Goal: Task Accomplishment & Management: Use online tool/utility

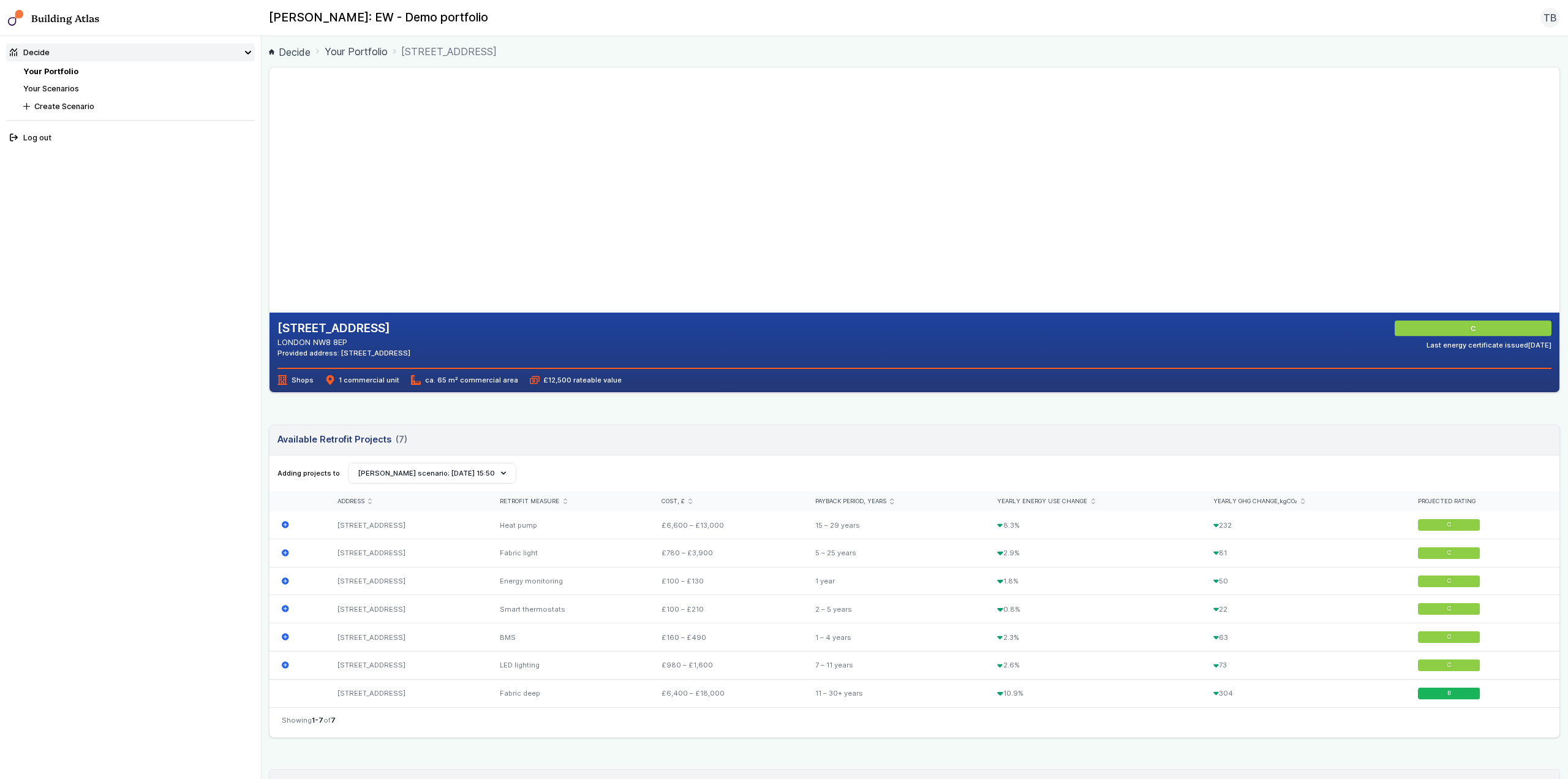
drag, startPoint x: 665, startPoint y: 213, endPoint x: 573, endPoint y: 236, distance: 94.8
click at [270, 236] on gmp-map-3d at bounding box center [270, 190] width 0 height 245
click at [42, 71] on link "Your Portfolio" at bounding box center [51, 71] width 55 height 9
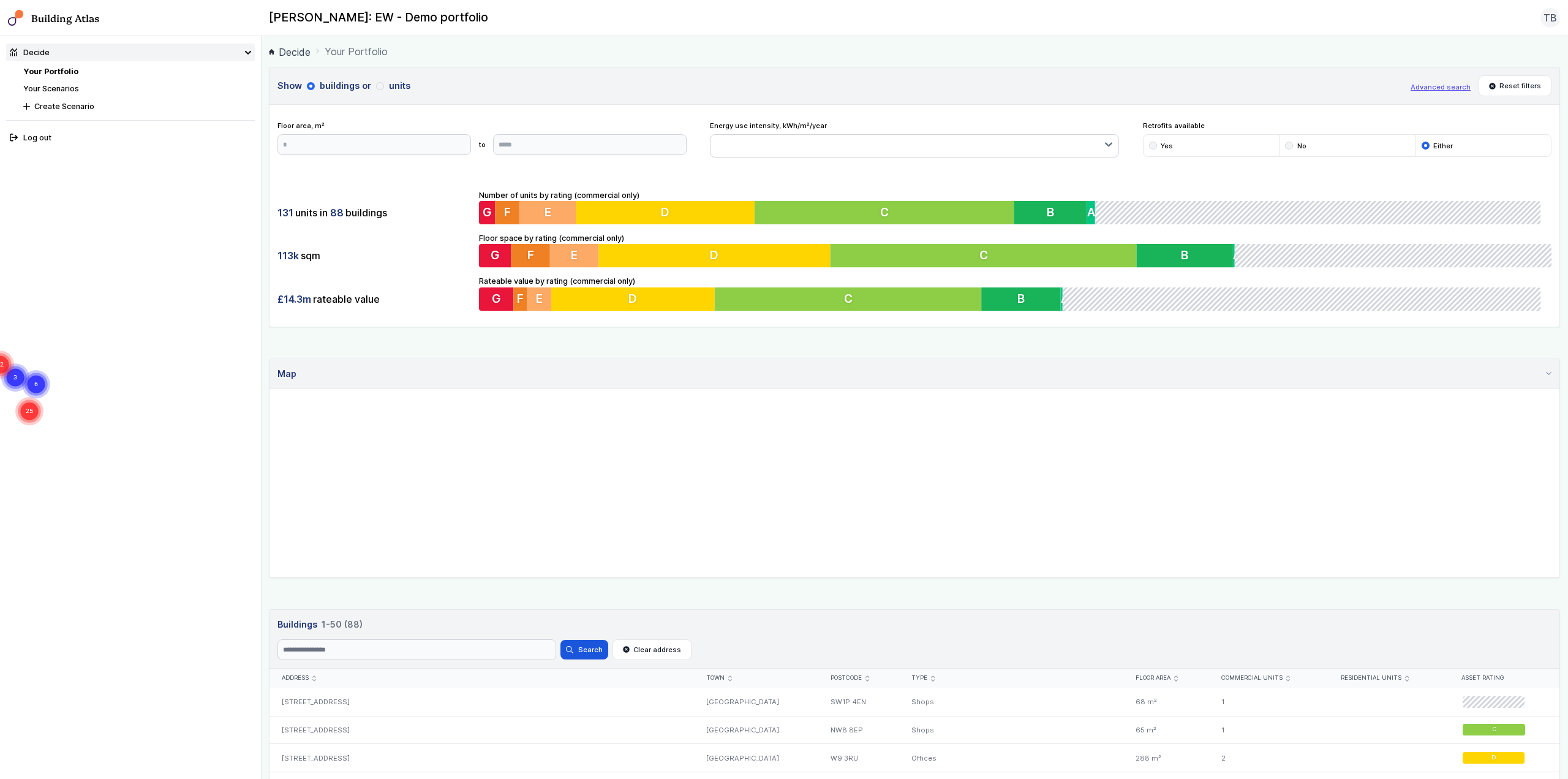
click at [1149, 146] on div "submit" at bounding box center [1153, 146] width 8 height 8
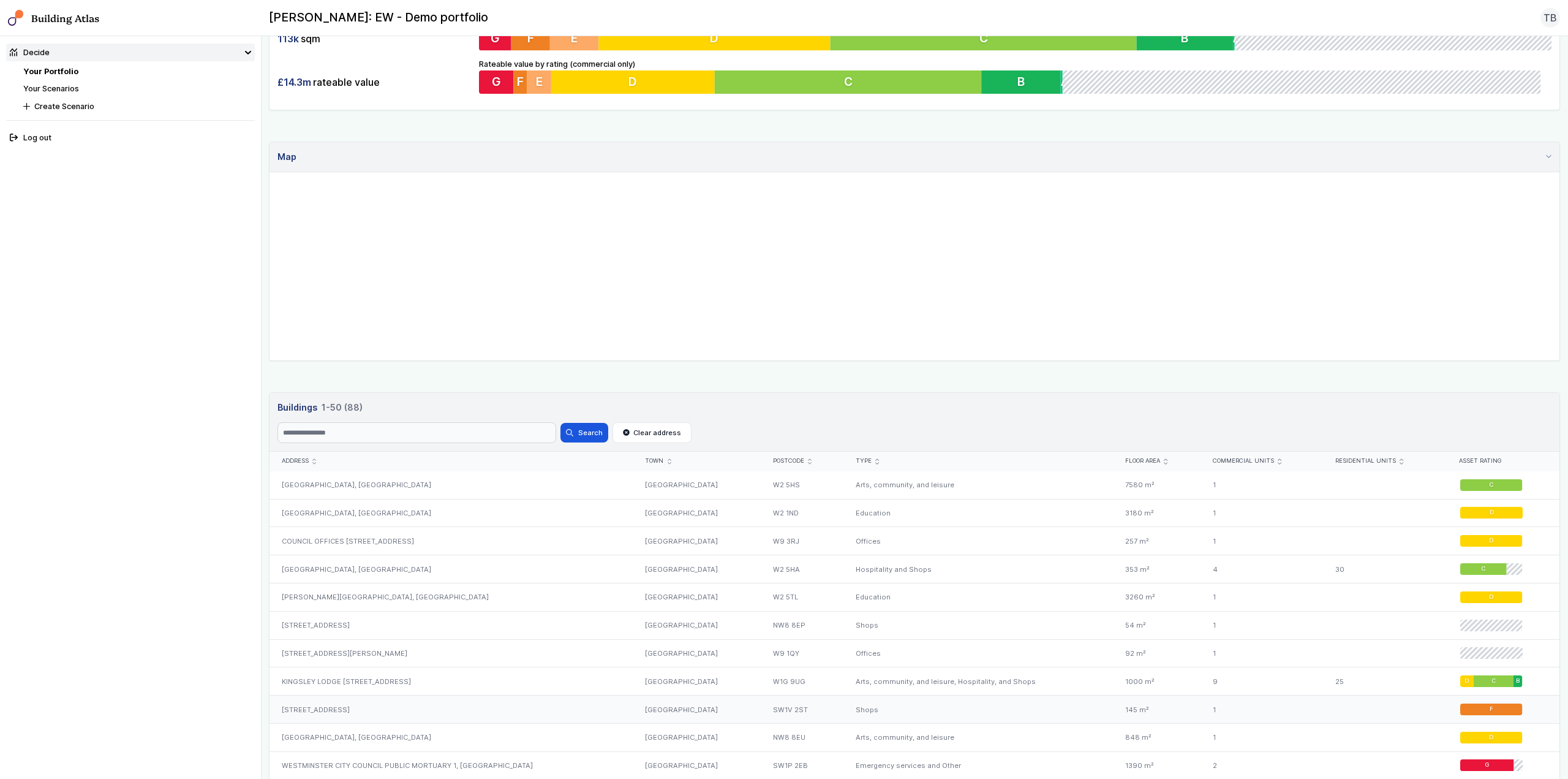
scroll to position [368, 0]
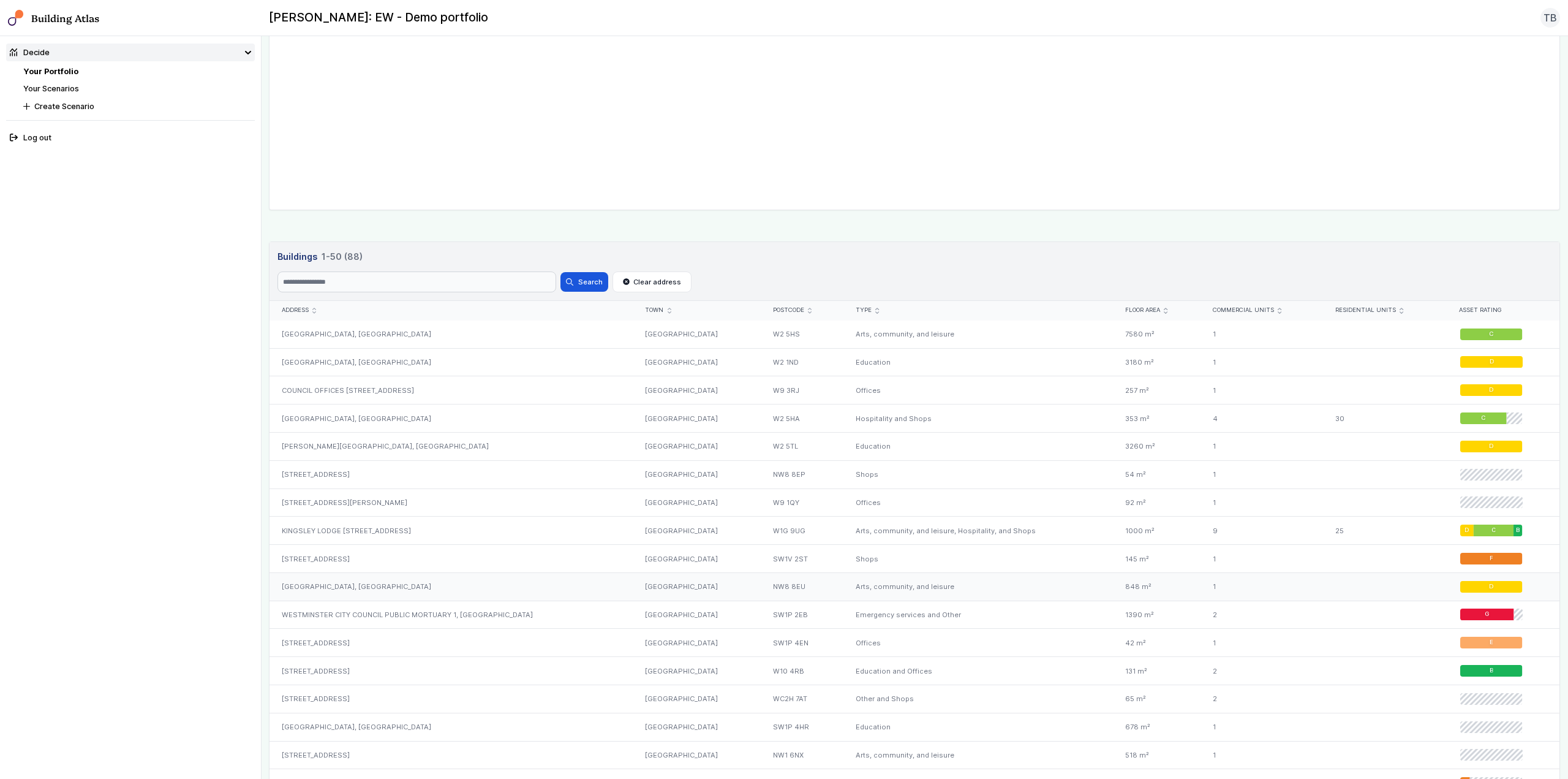
click at [362, 586] on div "[GEOGRAPHIC_DATA], [GEOGRAPHIC_DATA]" at bounding box center [451, 586] width 364 height 28
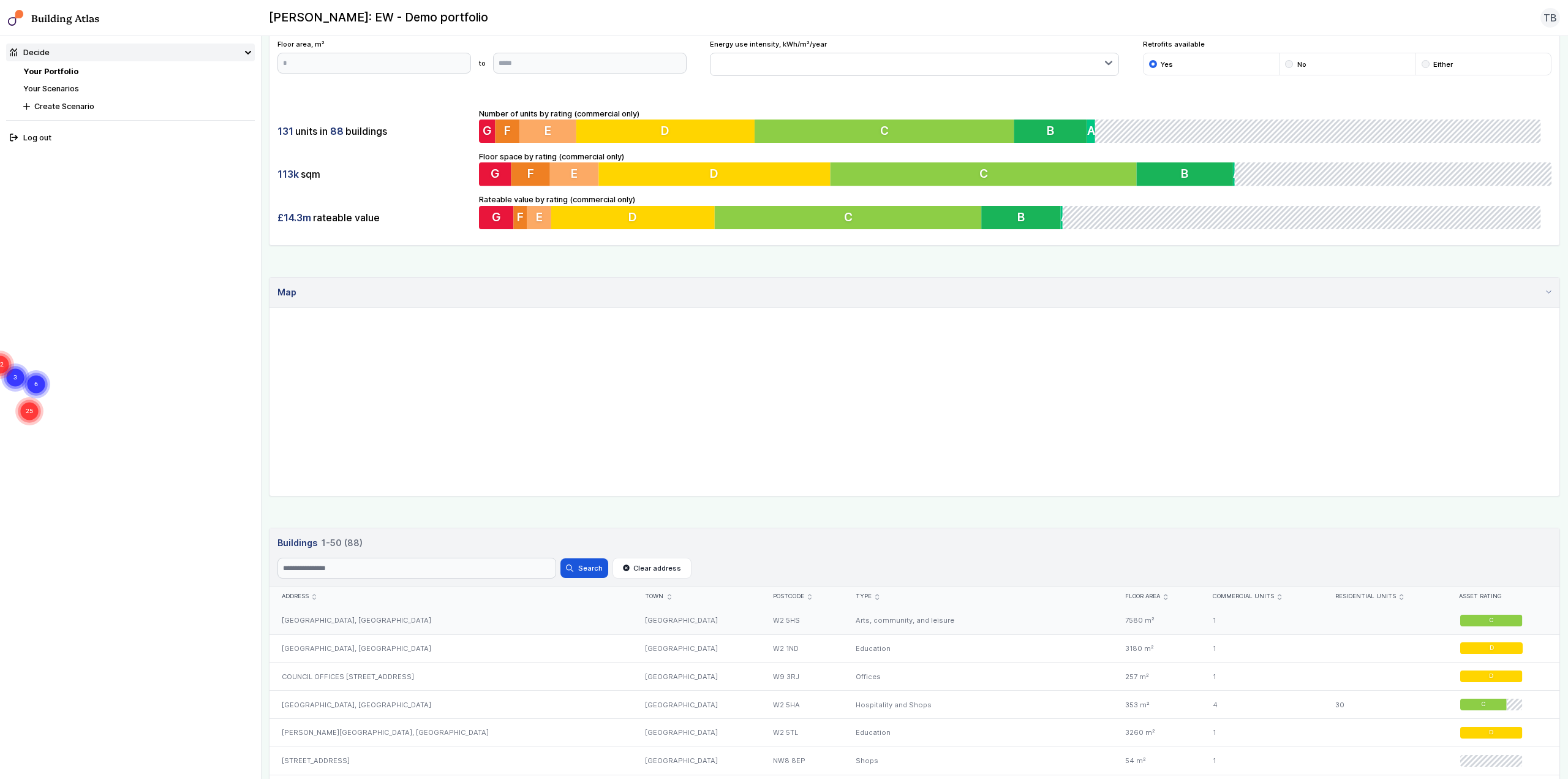
scroll to position [61, 0]
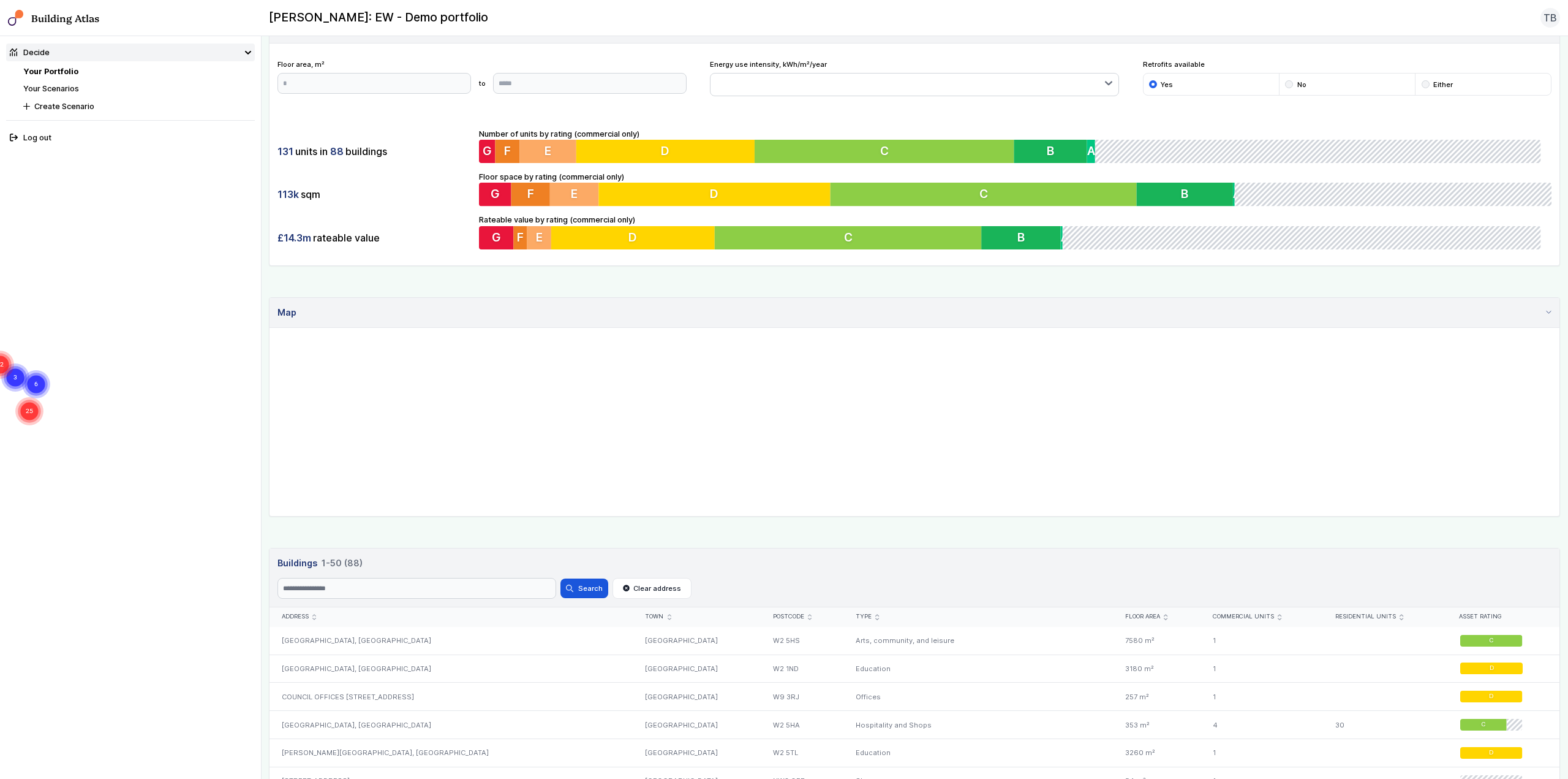
click at [44, 90] on link "Your Scenarios" at bounding box center [51, 89] width 56 height 9
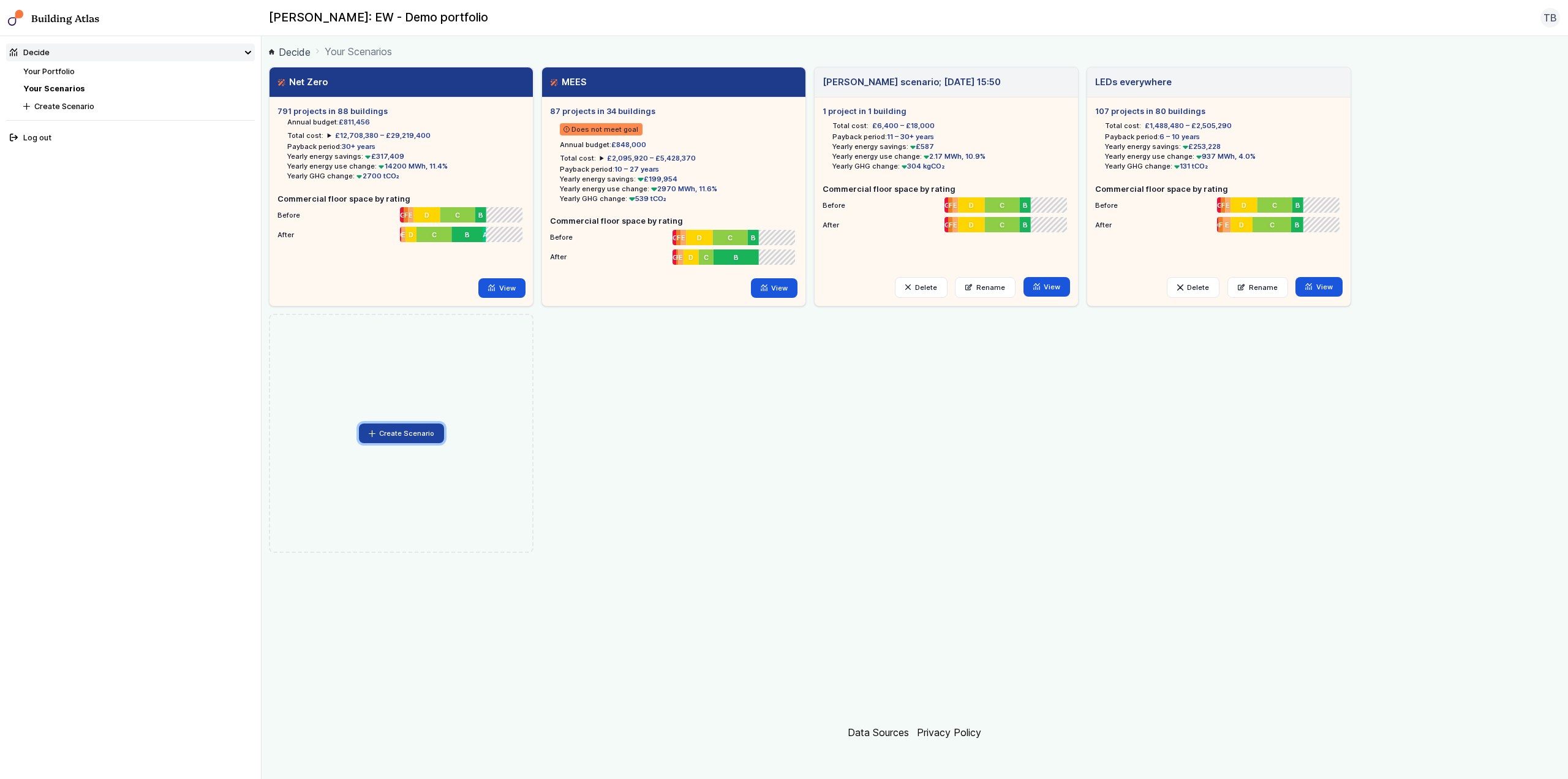
click at [377, 431] on button "Create Scenario" at bounding box center [402, 433] width 86 height 19
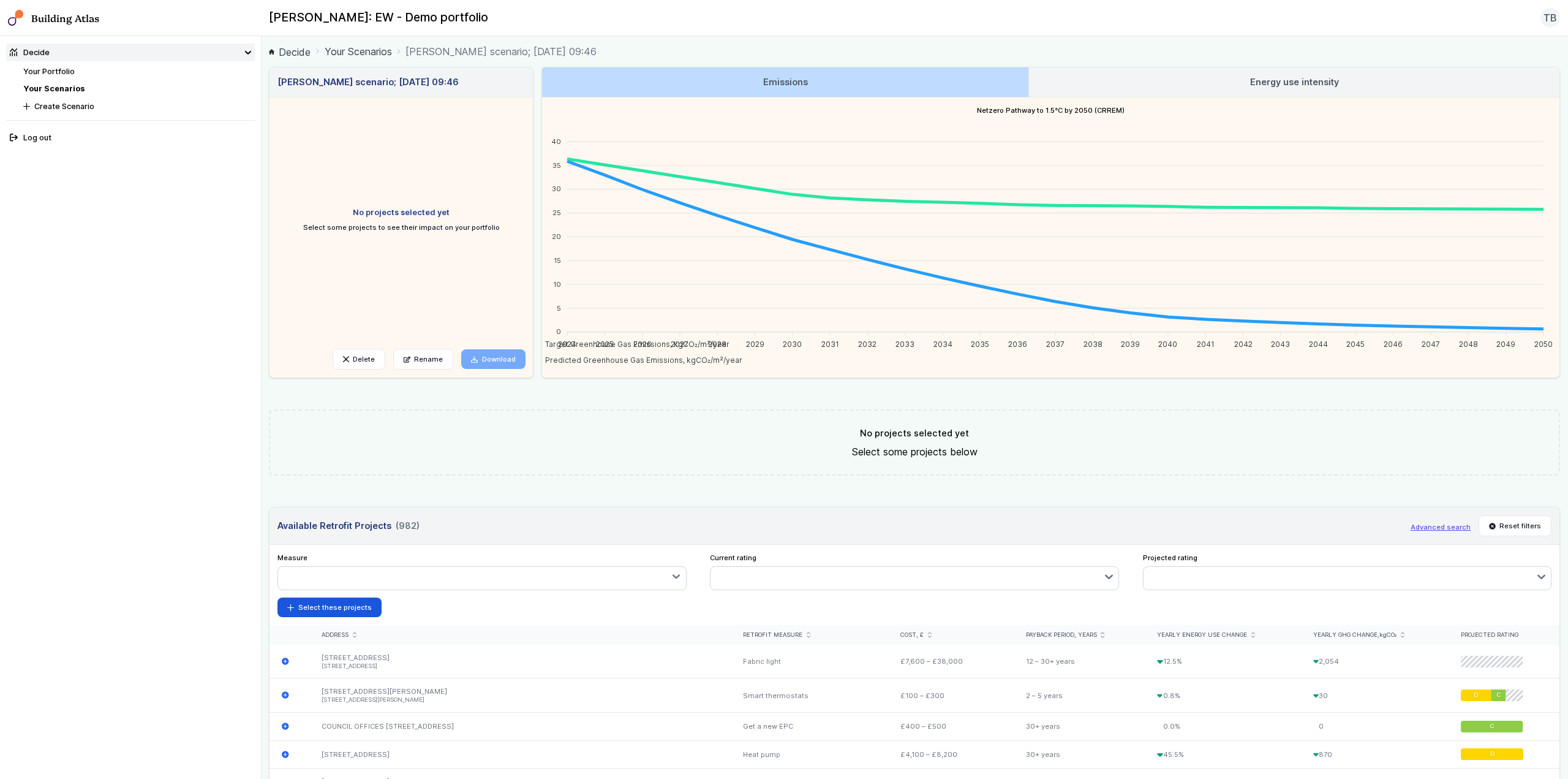
click at [564, 578] on button "button" at bounding box center [482, 577] width 408 height 22
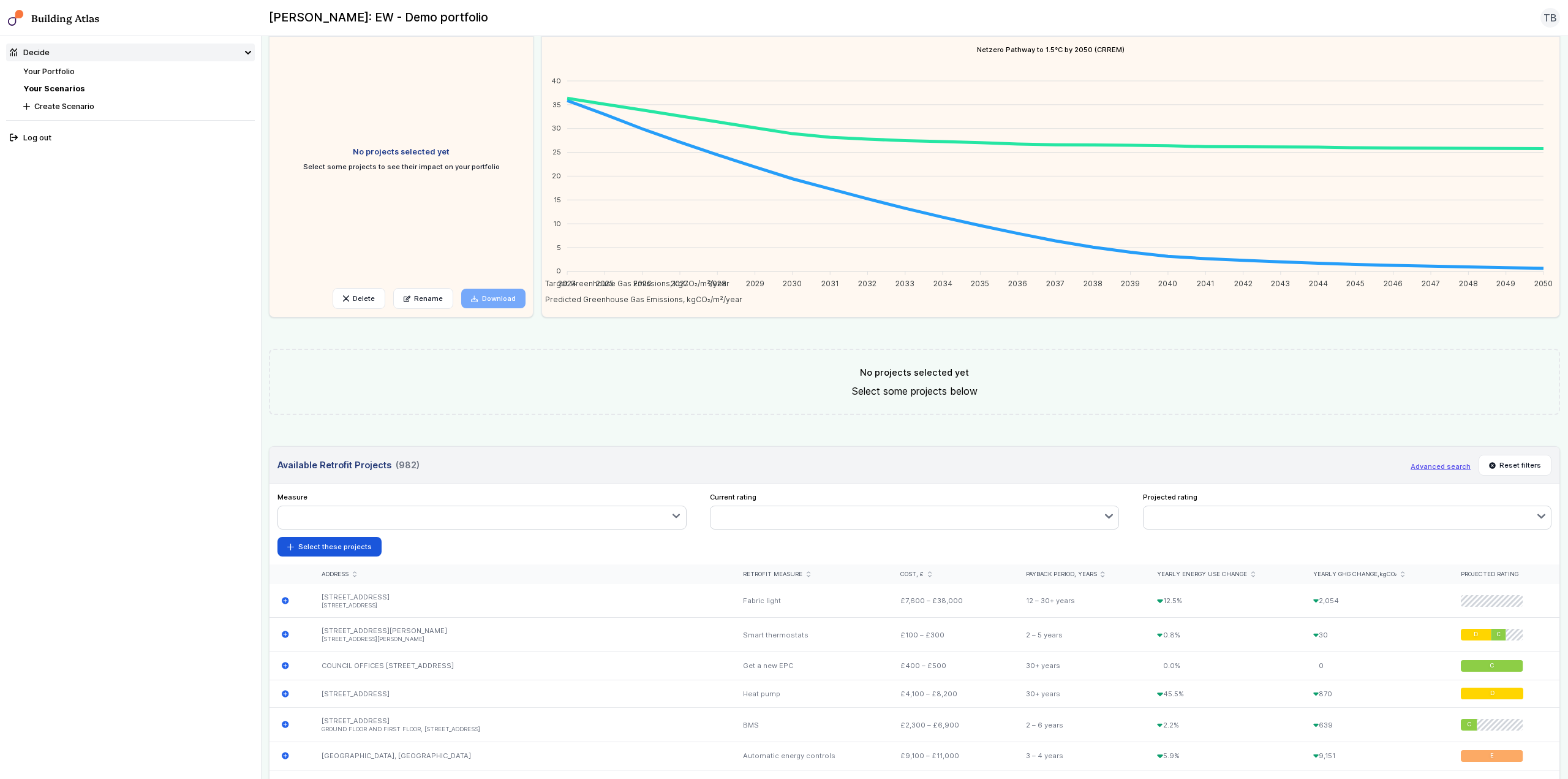
scroll to position [61, 0]
click at [0, 0] on div "submit" at bounding box center [0, 0] width 0 height 0
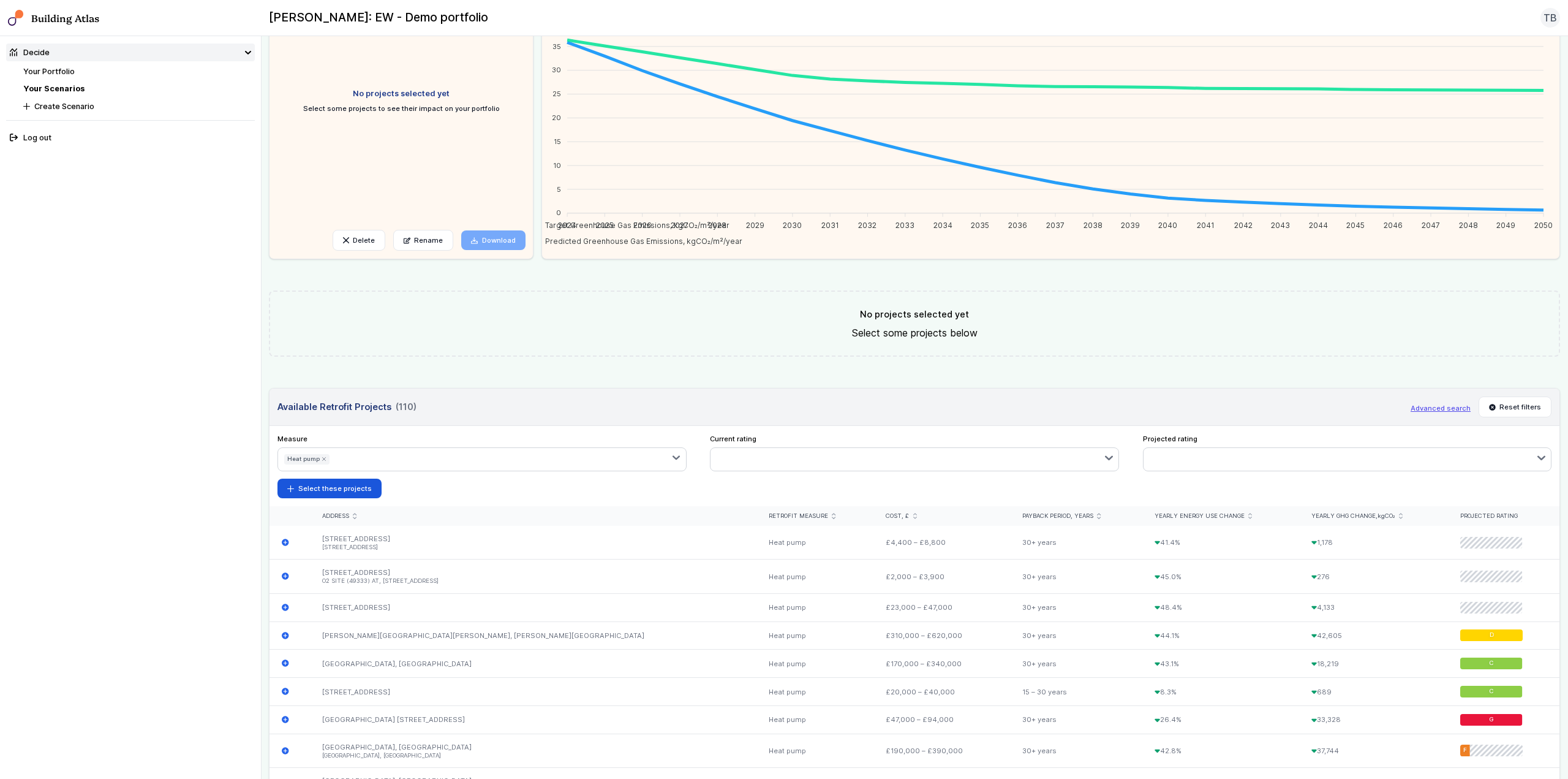
scroll to position [184, 0]
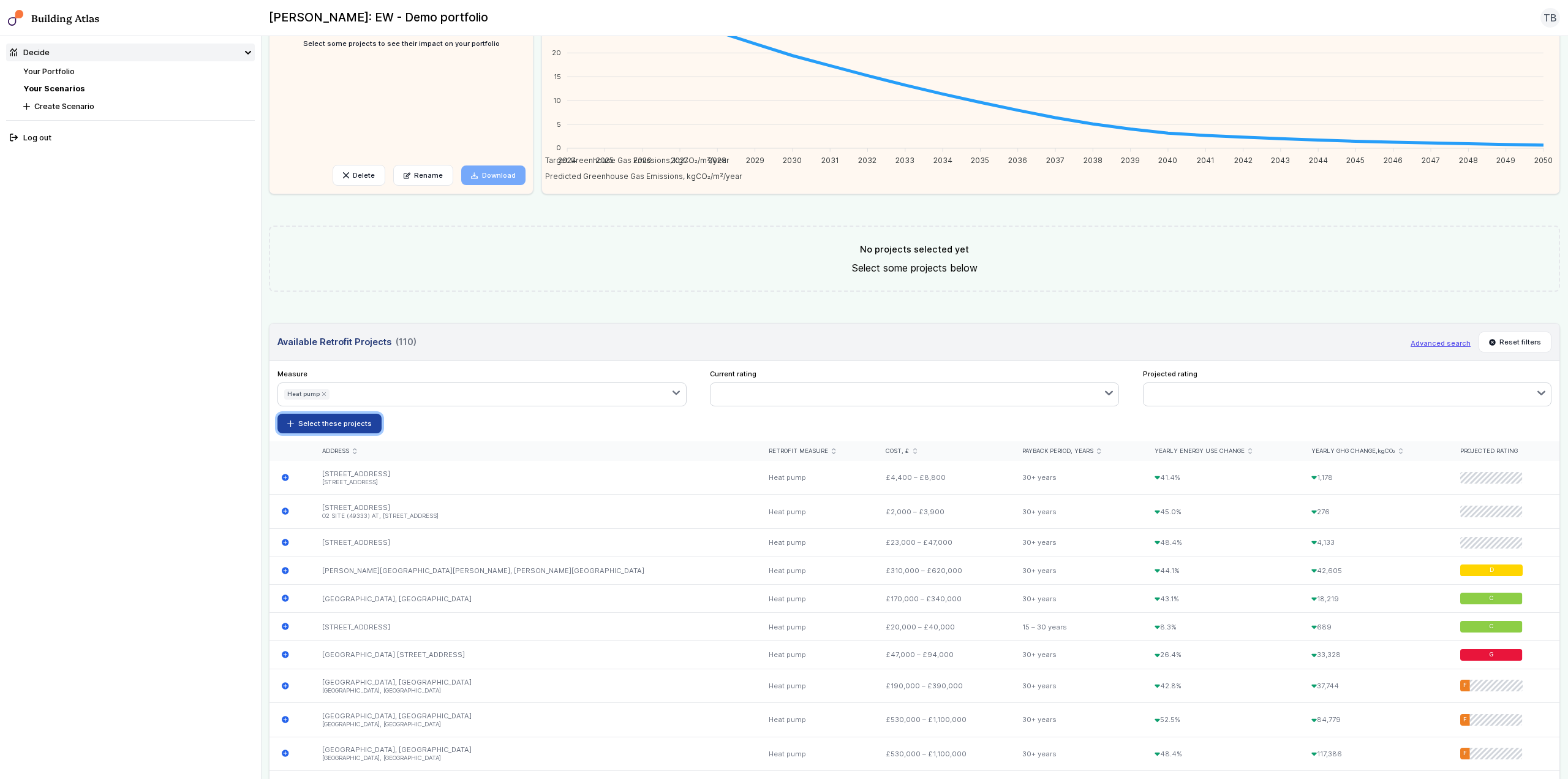
click at [340, 422] on button "Select these projects" at bounding box center [330, 423] width 104 height 19
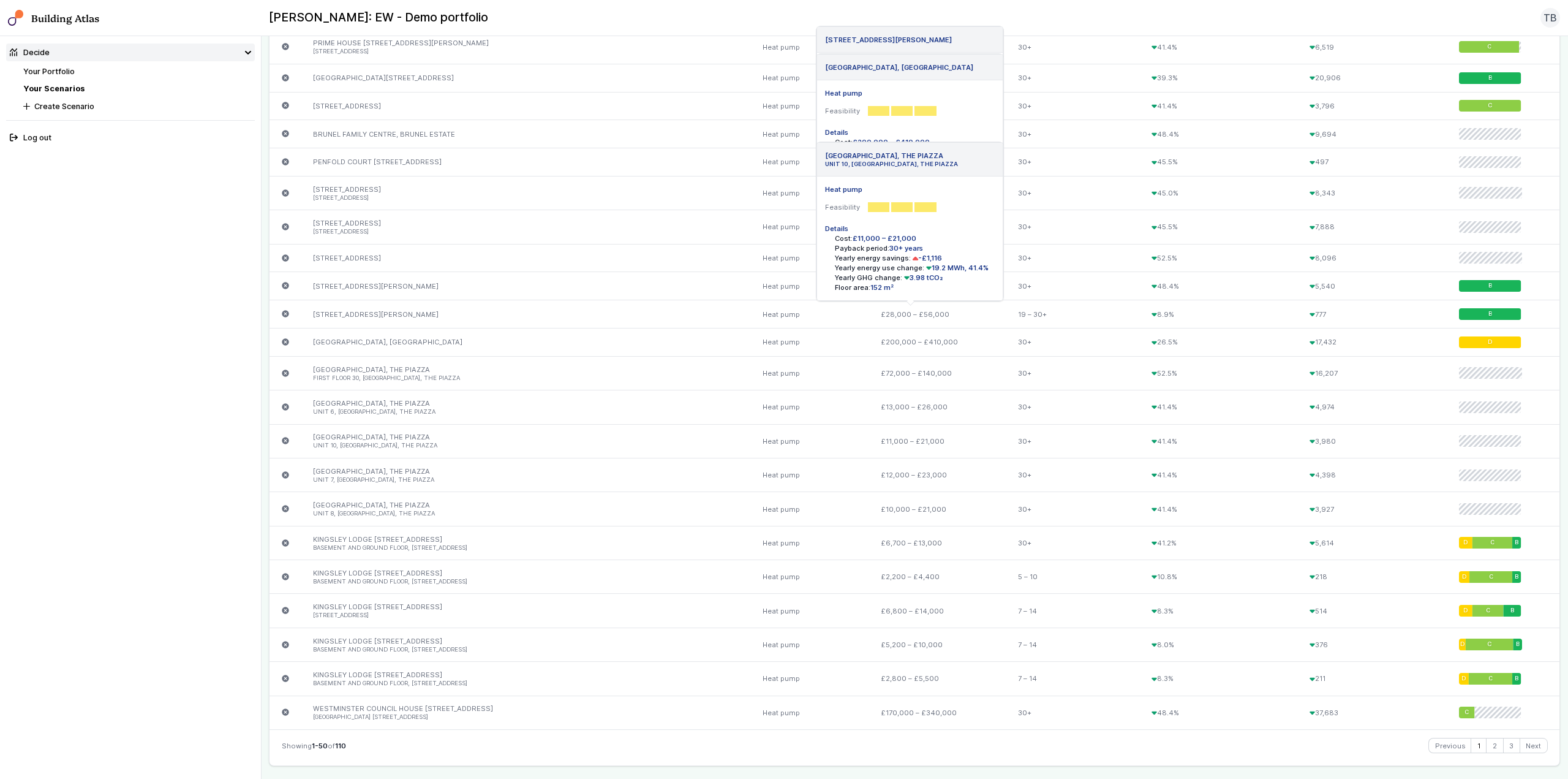
scroll to position [1525, 0]
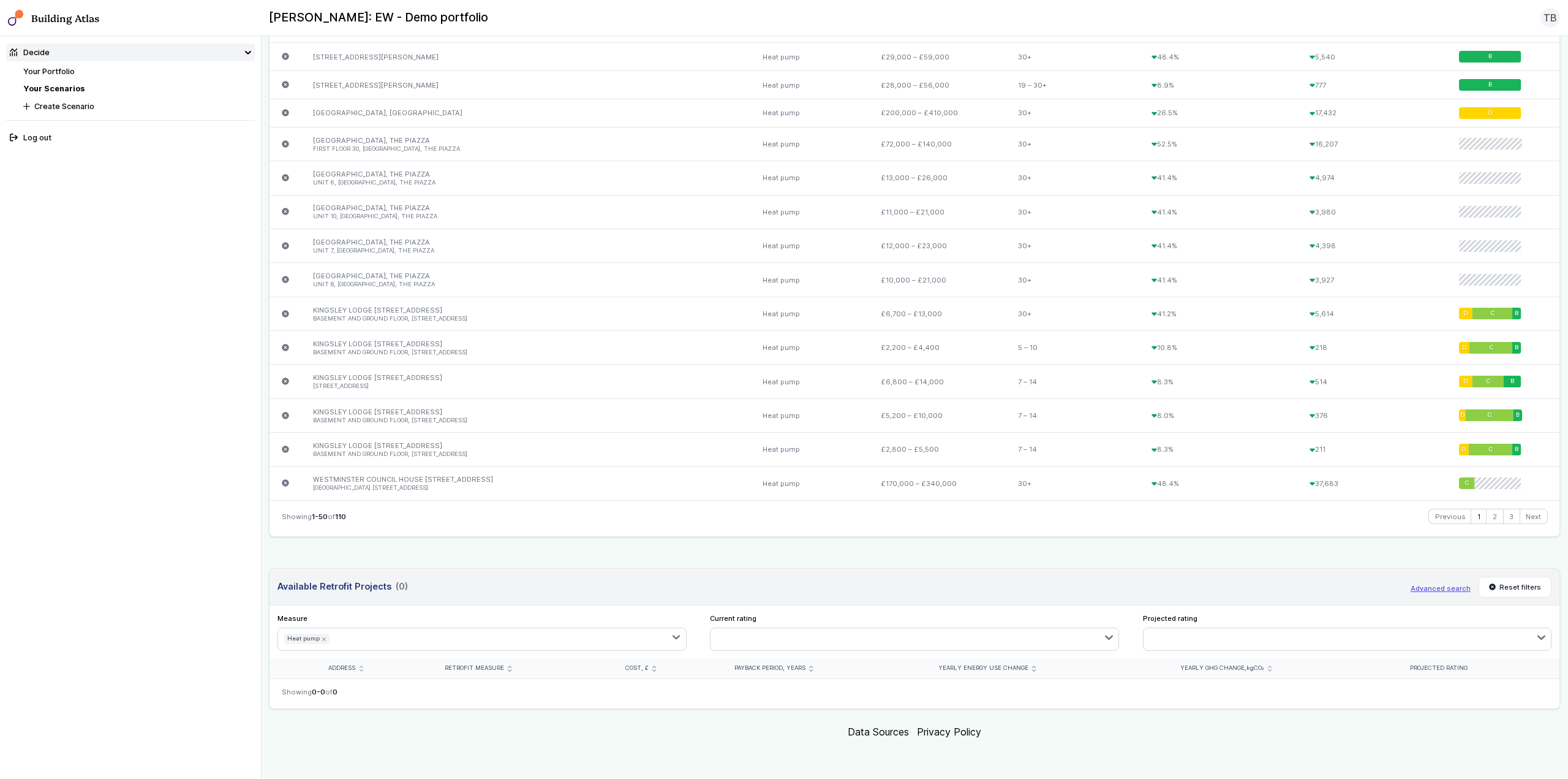
click at [544, 632] on button "button" at bounding box center [510, 639] width 351 height 22
click at [0, 0] on div "submit" at bounding box center [0, 0] width 0 height 0
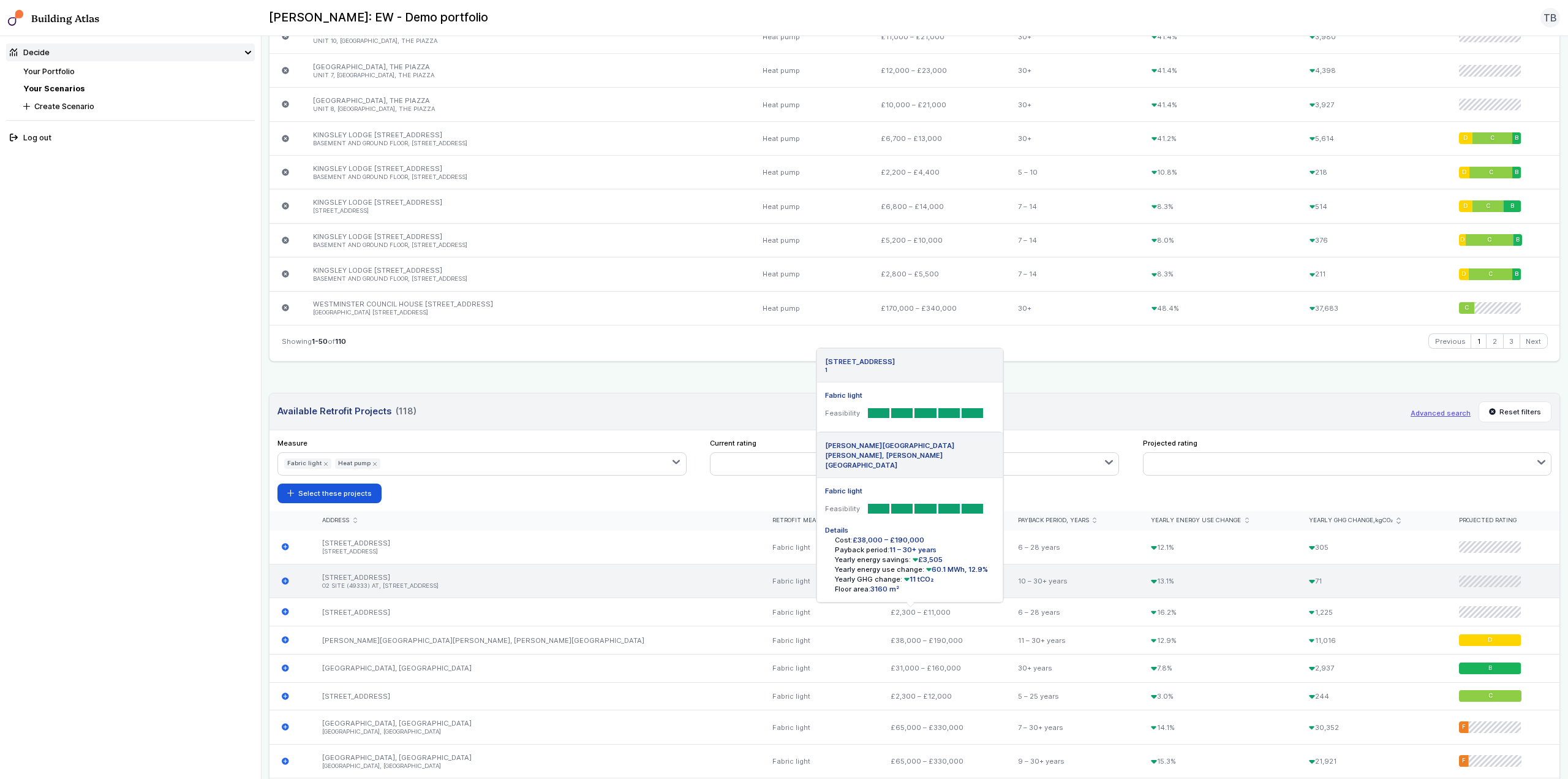
scroll to position [1708, 0]
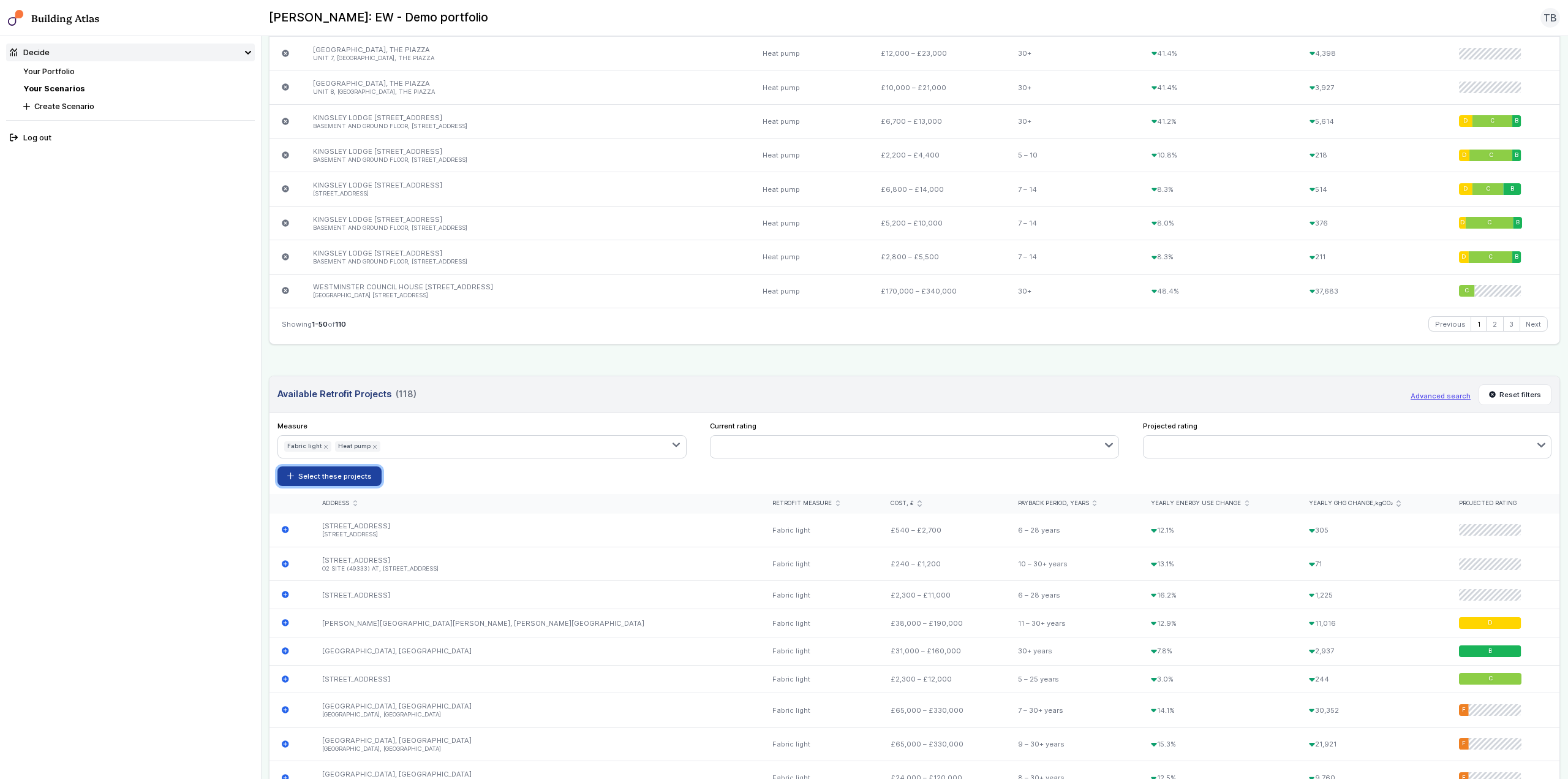
click at [345, 481] on button "Select these projects" at bounding box center [330, 476] width 104 height 19
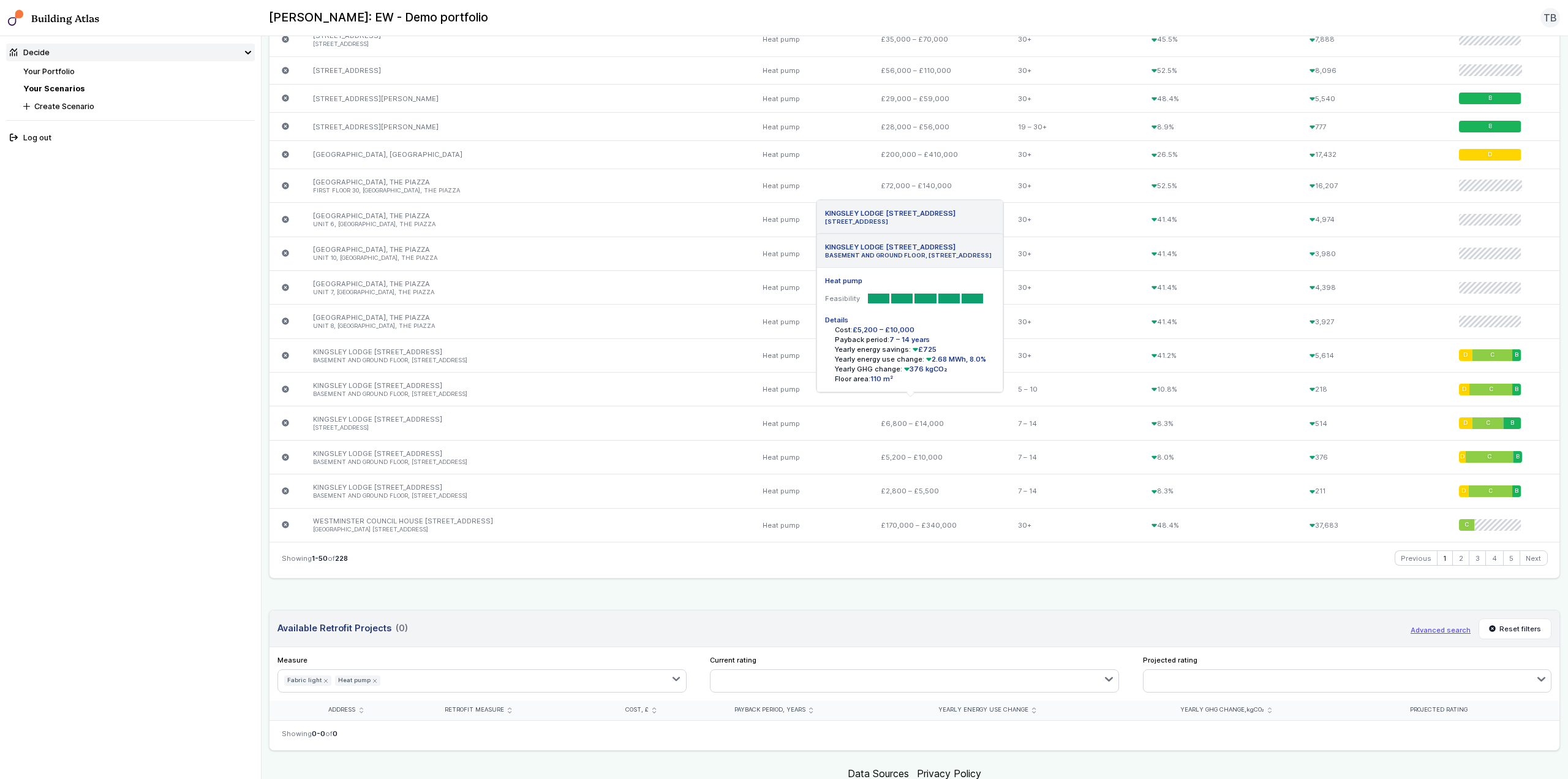
scroll to position [1515, 0]
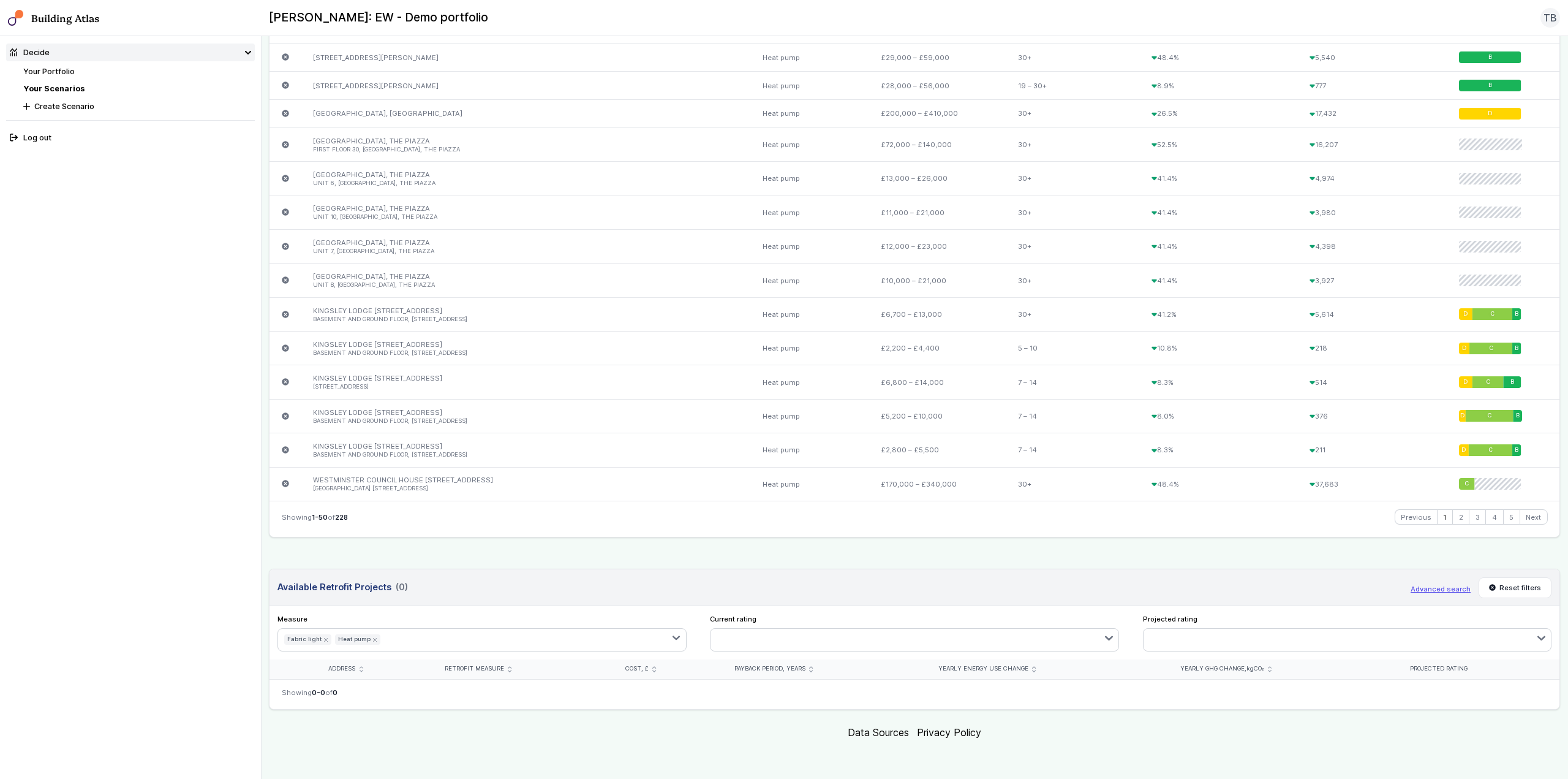
click at [668, 637] on button "button" at bounding box center [536, 639] width 300 height 22
click at [0, 0] on div "submit" at bounding box center [0, 0] width 0 height 0
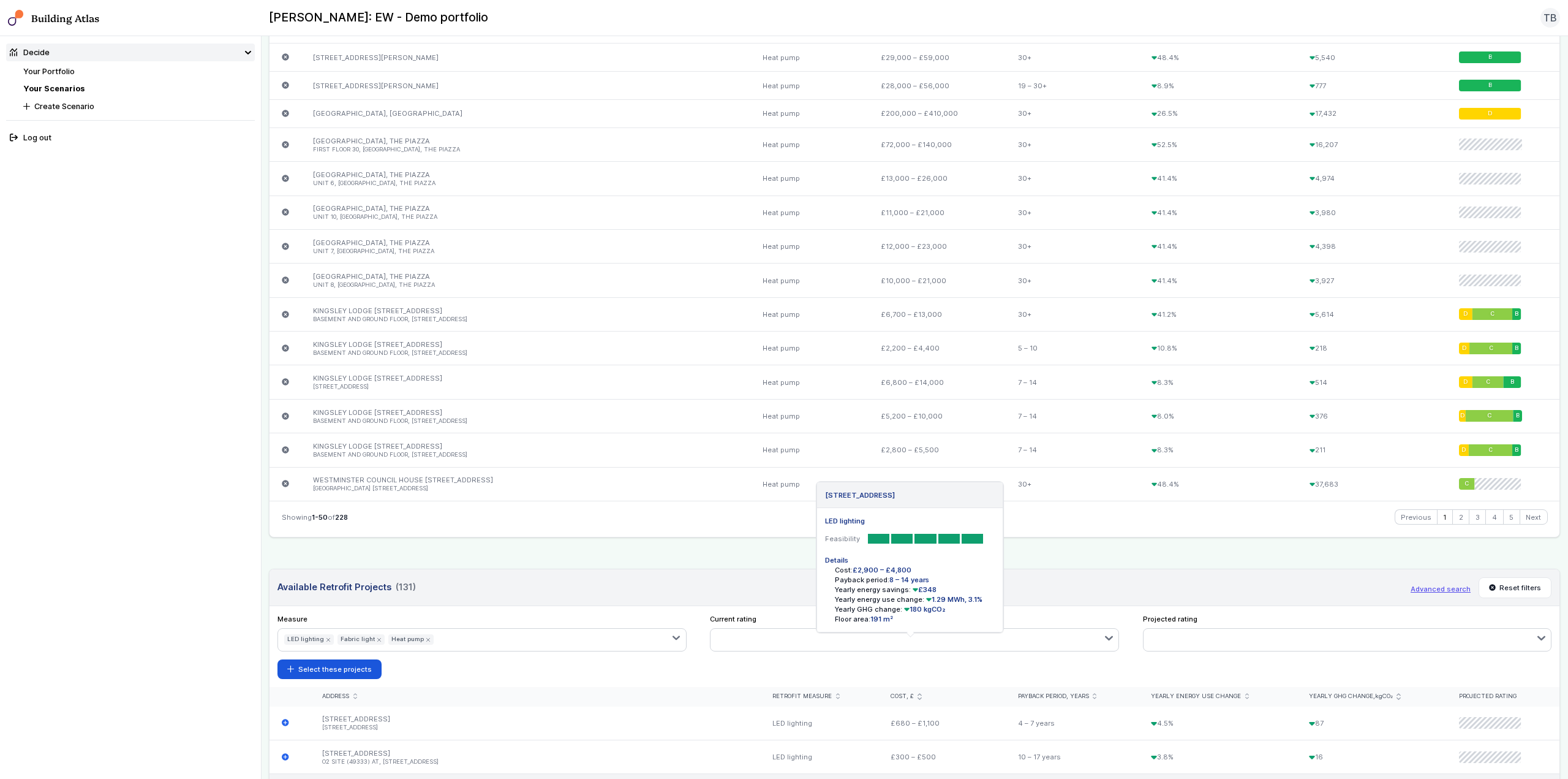
scroll to position [1760, 0]
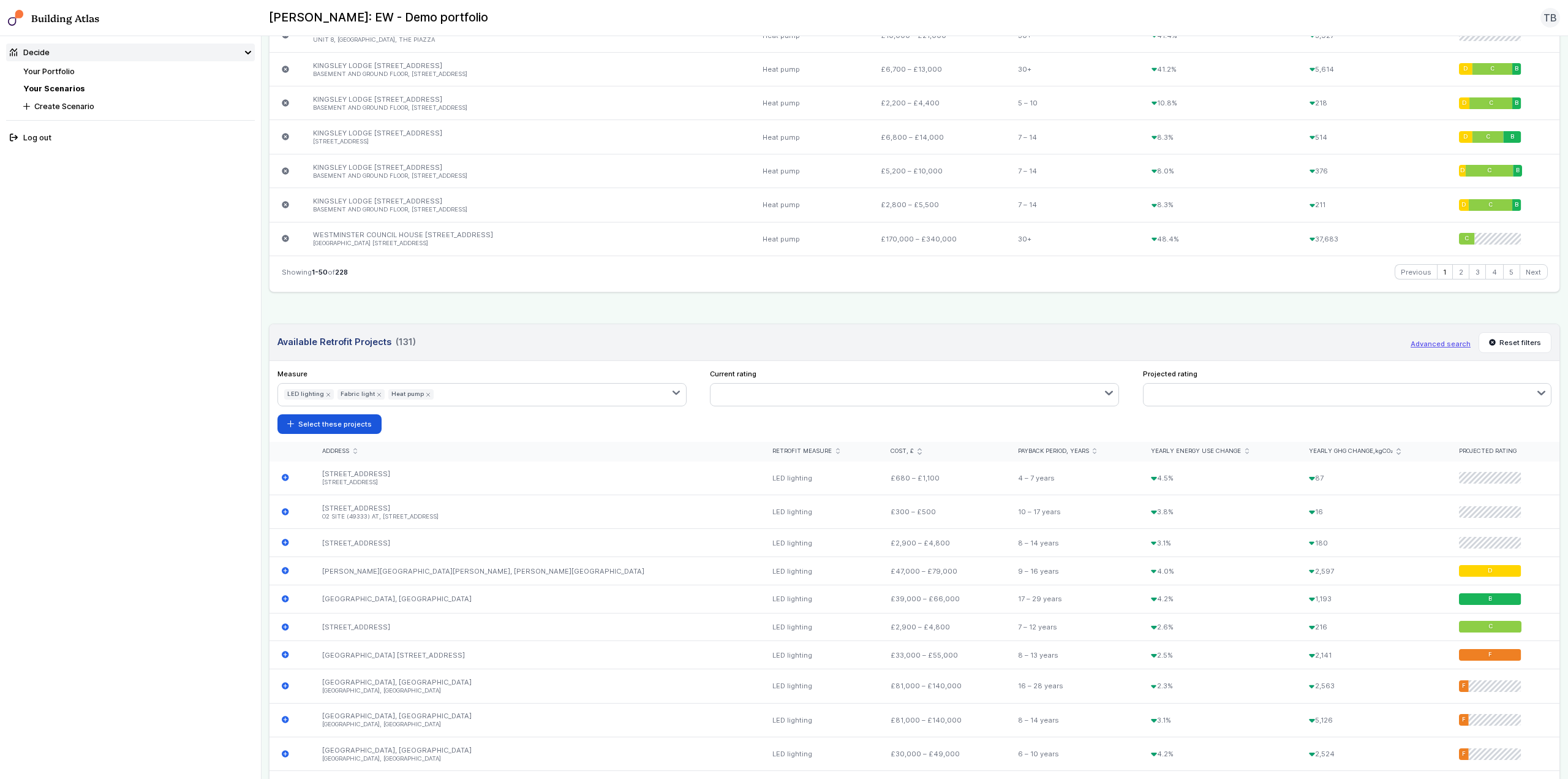
click at [623, 395] on button "button" at bounding box center [562, 395] width 246 height 22
click at [0, 0] on div "submit" at bounding box center [0, 0] width 0 height 0
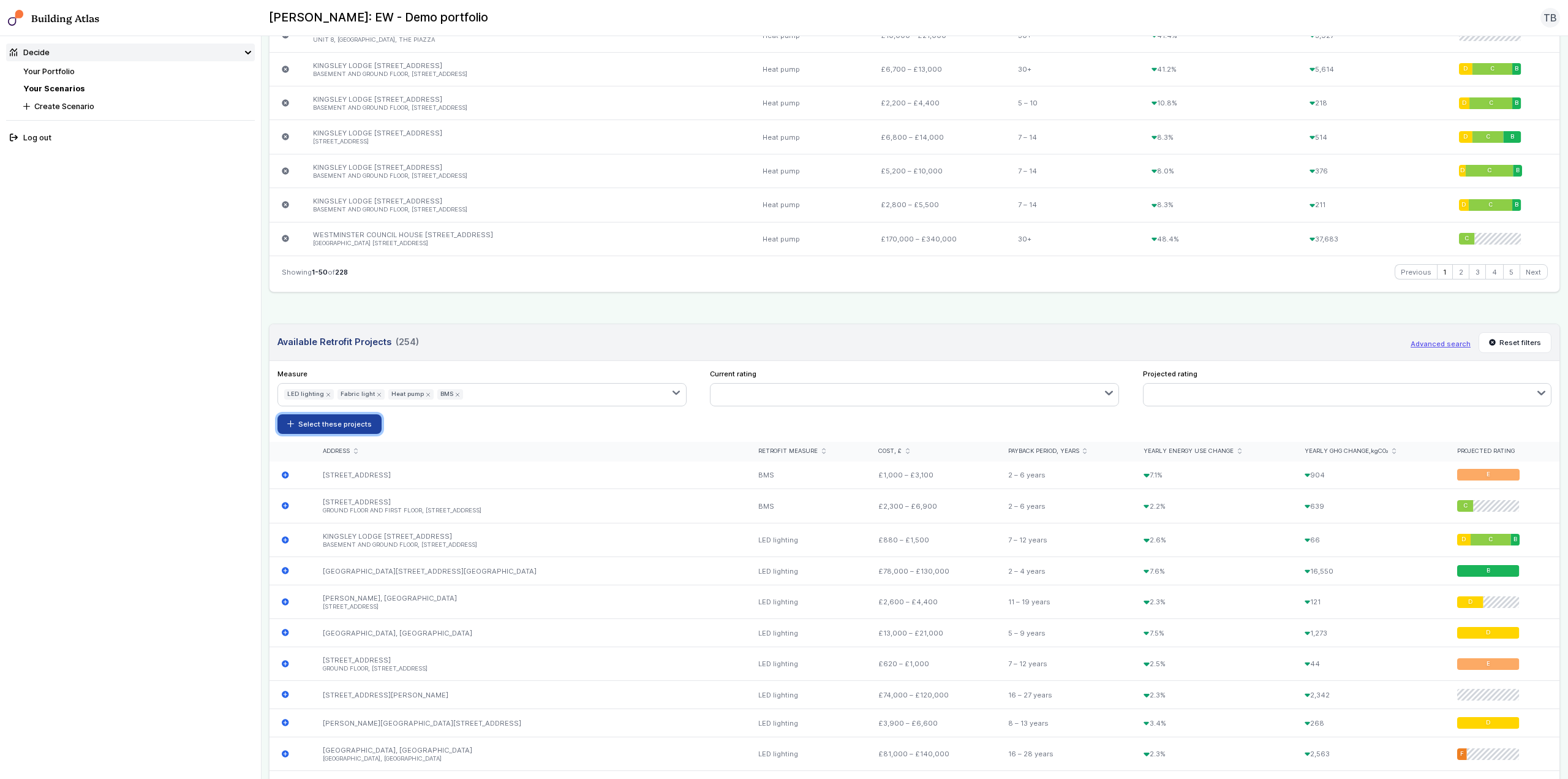
click at [319, 415] on button "Select these projects" at bounding box center [330, 424] width 104 height 19
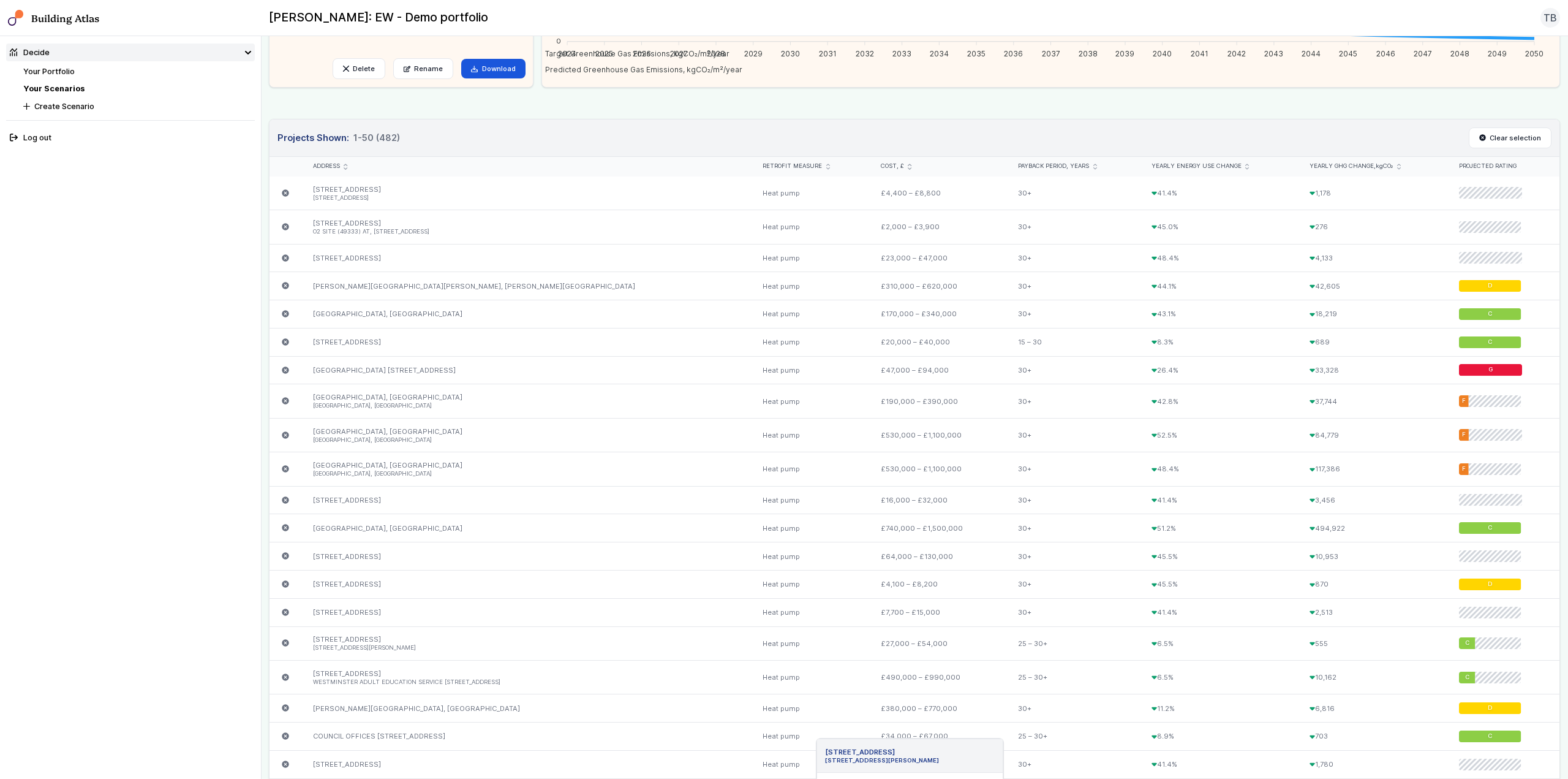
scroll to position [0, 0]
